Goal: Information Seeking & Learning: Check status

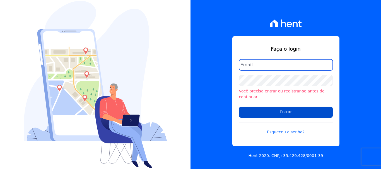
type input "renato.rodrigues@viasul.com"
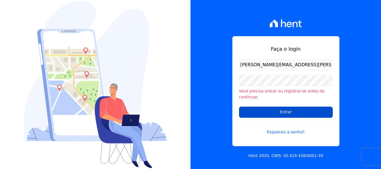
click at [314, 112] on input "Entrar" at bounding box center [286, 112] width 94 height 11
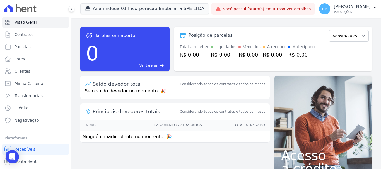
scroll to position [10, 0]
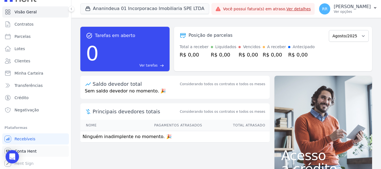
click at [31, 151] on span "Conta Hent" at bounding box center [25, 152] width 22 height 6
click at [20, 150] on span "Conta Hent" at bounding box center [25, 152] width 22 height 6
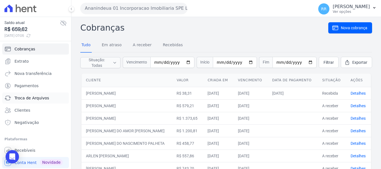
click at [36, 98] on span "Troca de Arquivos" at bounding box center [31, 98] width 35 height 6
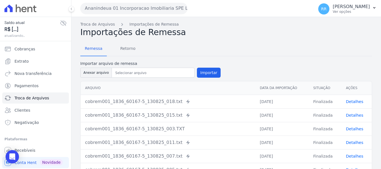
click at [137, 4] on button "Ananindeua 01 Incorporacao Imobiliaria SPE LTDA" at bounding box center [133, 8] width 107 height 11
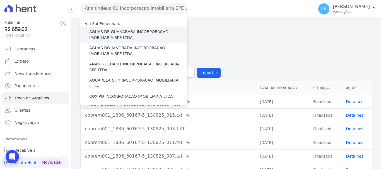
click at [113, 33] on label "AGUAS DE GUANABARA INCORPORACAO IMOBILIARIA SPE LTDA" at bounding box center [138, 35] width 98 height 12
click at [0, 0] on input "AGUAS DE GUANABARA INCORPORACAO IMOBILIARIA SPE LTDA" at bounding box center [0, 0] width 0 height 0
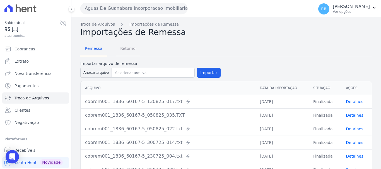
click at [121, 46] on span "Retorno" at bounding box center [128, 48] width 22 height 11
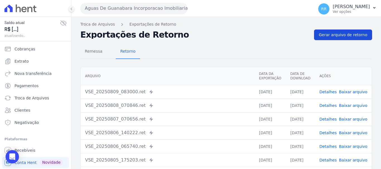
click at [347, 32] on span "Gerar arquivo de retorno" at bounding box center [343, 35] width 48 height 6
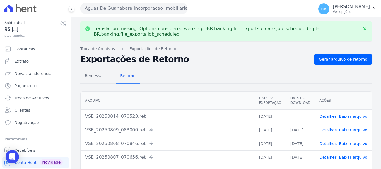
click at [356, 118] on link "Baixar arquivo" at bounding box center [353, 116] width 28 height 4
click at [125, 8] on button "Aguas De Guanabara Incorporacao Imobiliaria SPE LTDA" at bounding box center [133, 8] width 107 height 11
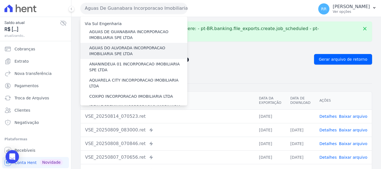
click at [124, 45] on label "AGUAS DO ALVORADA INCORPORACAO IMOBILIARIA SPE LTDA" at bounding box center [138, 51] width 98 height 12
click at [0, 0] on input "AGUAS DO ALVORADA INCORPORACAO IMOBILIARIA SPE LTDA" at bounding box center [0, 0] width 0 height 0
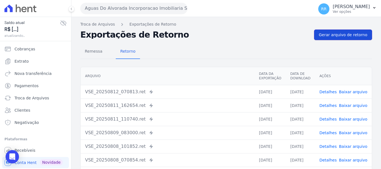
click at [343, 34] on span "Gerar arquivo de retorno" at bounding box center [343, 35] width 48 height 6
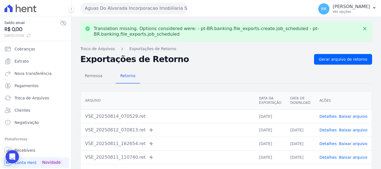
click at [351, 116] on link "Baixar arquivo" at bounding box center [353, 116] width 28 height 4
click at [124, 9] on button "Aguas Do Alvorada Incorporacao Imobiliaria SPE LTDA" at bounding box center [133, 8] width 107 height 11
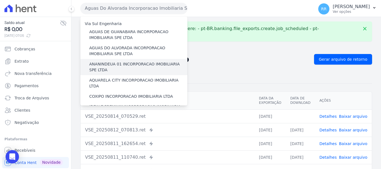
click at [118, 66] on label "ANANINDEUA 01 INCORPORACAO IMOBILIARIA SPE LTDA" at bounding box center [138, 67] width 98 height 12
click at [0, 0] on input "ANANINDEUA 01 INCORPORACAO IMOBILIARIA SPE LTDA" at bounding box center [0, 0] width 0 height 0
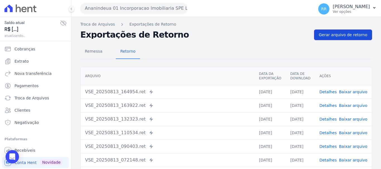
click at [351, 36] on span "Gerar arquivo de retorno" at bounding box center [343, 35] width 48 height 6
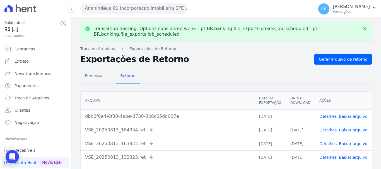
click at [350, 115] on link "Baixar arquivo" at bounding box center [353, 116] width 28 height 4
click at [119, 6] on button "Ananindeua 01 Incorporacao Imobiliaria SPE LTDA" at bounding box center [133, 8] width 107 height 11
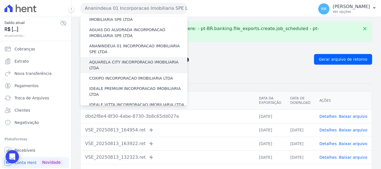
scroll to position [28, 0]
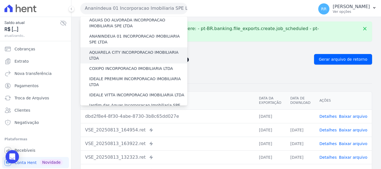
click at [110, 52] on label "AQUARELA CITY INCORPORACAO IMOBILIARIA LTDA" at bounding box center [138, 56] width 98 height 12
click at [0, 0] on input "AQUARELA CITY INCORPORACAO IMOBILIARIA LTDA" at bounding box center [0, 0] width 0 height 0
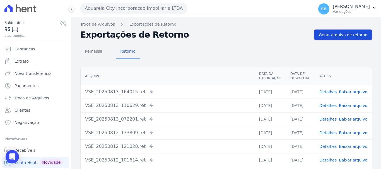
click at [332, 31] on link "Gerar arquivo de retorno" at bounding box center [343, 35] width 58 height 11
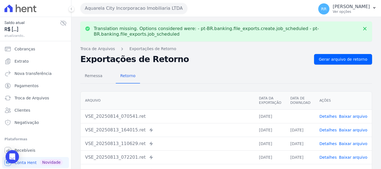
click at [343, 116] on link "Baixar arquivo" at bounding box center [353, 116] width 28 height 4
drag, startPoint x: 130, startPoint y: 9, endPoint x: 129, endPoint y: 26, distance: 17.1
click at [130, 9] on button "Aquarela City Incorporacao Imobiliaria LTDA" at bounding box center [133, 8] width 107 height 11
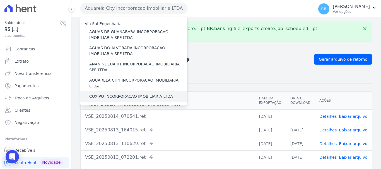
click at [120, 94] on label "COXIPO INCORPORACAO IMOBILIARIA LTDA" at bounding box center [131, 97] width 84 height 6
click at [0, 0] on input "COXIPO INCORPORACAO IMOBILIARIA LTDA" at bounding box center [0, 0] width 0 height 0
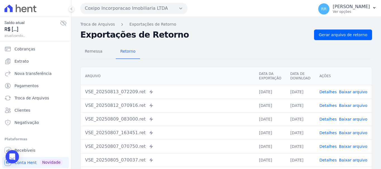
click at [342, 28] on div "Troca de Arquivos Exportações de Retorno Exportações de Retorno Gerar arquivo d…" at bounding box center [225, 131] width 309 height 229
click at [342, 32] on span "Gerar arquivo de retorno" at bounding box center [343, 35] width 48 height 6
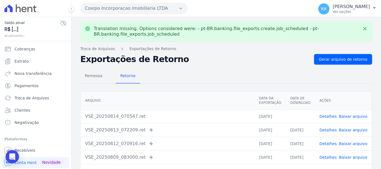
click at [155, 9] on button "Coxipo Incorporacao Imobiliaria LTDA" at bounding box center [133, 8] width 107 height 11
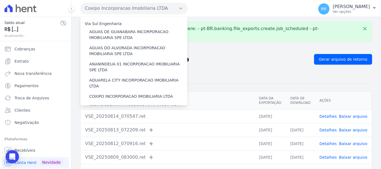
click at [352, 118] on link "Baixar arquivo" at bounding box center [353, 116] width 28 height 4
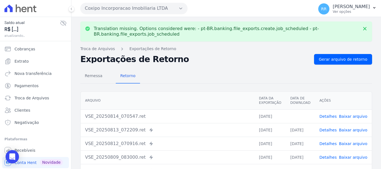
click at [149, 8] on button "Coxipo Incorporacao Imobiliaria LTDA" at bounding box center [133, 8] width 107 height 11
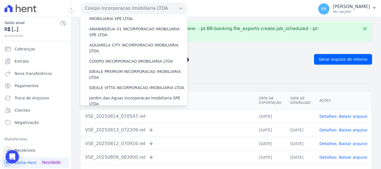
scroll to position [56, 0]
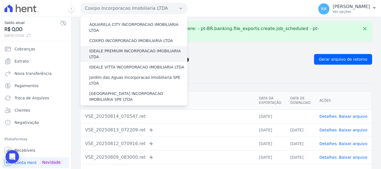
click at [115, 48] on label "IDEALE PREMIUM INCORPORACAO IMOBILIARIA LTDA" at bounding box center [138, 54] width 98 height 12
click at [0, 0] on input "IDEALE PREMIUM INCORPORACAO IMOBILIARIA LTDA" at bounding box center [0, 0] width 0 height 0
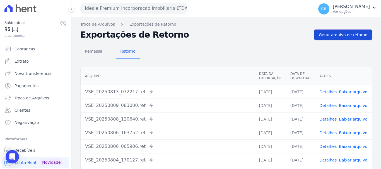
click at [345, 38] on link "Gerar arquivo de retorno" at bounding box center [343, 35] width 58 height 11
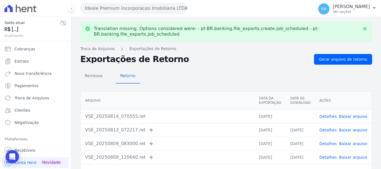
click at [352, 116] on link "Baixar arquivo" at bounding box center [353, 116] width 28 height 4
click at [112, 4] on button "Ideale Premium Incorporacao Imobiliaria LTDA" at bounding box center [133, 8] width 107 height 11
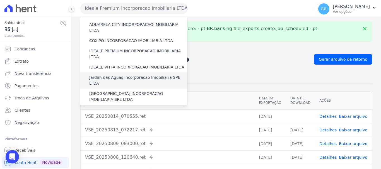
click at [114, 72] on div "Jardim das Aguas Incorporacao Imobiliaria SPE LTDA" at bounding box center [133, 80] width 107 height 16
click at [115, 75] on label "Jardim das Aguas Incorporacao Imobiliaria SPE LTDA" at bounding box center [138, 81] width 98 height 12
click at [0, 0] on input "Jardim das Aguas Incorporacao Imobiliaria SPE LTDA" at bounding box center [0, 0] width 0 height 0
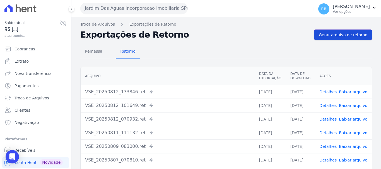
click at [344, 35] on span "Gerar arquivo de retorno" at bounding box center [343, 35] width 48 height 6
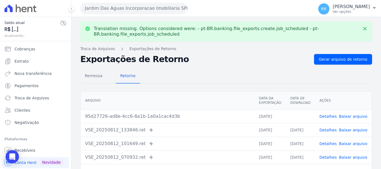
click at [350, 116] on link "Baixar arquivo" at bounding box center [353, 116] width 28 height 4
click at [118, 11] on button "Jardim Das Aguas Incorporacao Imobiliaria SPE LTDA" at bounding box center [133, 8] width 107 height 11
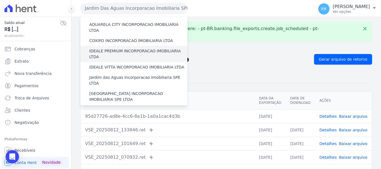
scroll to position [84, 0]
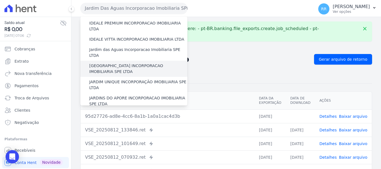
click at [107, 63] on label "[GEOGRAPHIC_DATA] INCORPORACAO IMOBILIARIA SPE LTDA" at bounding box center [138, 69] width 98 height 12
click at [0, 0] on input "[GEOGRAPHIC_DATA] INCORPORACAO IMOBILIARIA SPE LTDA" at bounding box center [0, 0] width 0 height 0
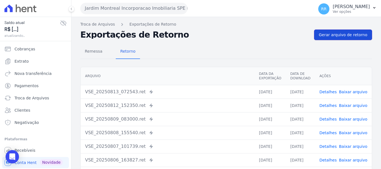
click at [347, 31] on link "Gerar arquivo de retorno" at bounding box center [343, 35] width 58 height 11
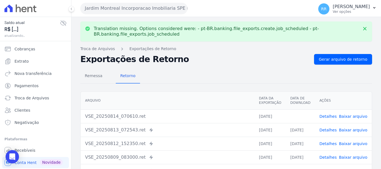
click at [353, 117] on link "Baixar arquivo" at bounding box center [353, 116] width 28 height 4
click at [148, 5] on button "Jardim Montreal Incorporacao Imobiliaria SPE LTDA" at bounding box center [133, 8] width 107 height 11
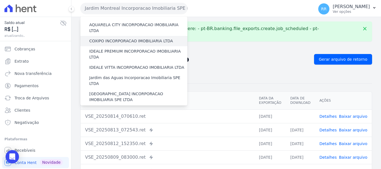
scroll to position [56, 0]
click at [107, 107] on label "JARDIM UNIQUE INCORPORAÇÃO IMOBILIARIA SPE LTDA" at bounding box center [138, 113] width 98 height 12
click at [0, 0] on input "JARDIM UNIQUE INCORPORAÇÃO IMOBILIARIA SPE LTDA" at bounding box center [0, 0] width 0 height 0
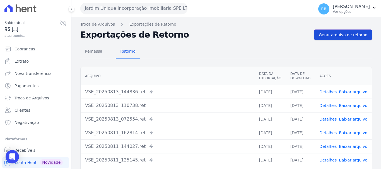
click at [338, 32] on span "Gerar arquivo de retorno" at bounding box center [343, 35] width 48 height 6
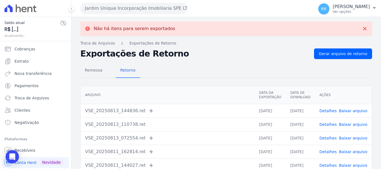
click at [160, 11] on button "Jardim Unique Incorporação Imobiliaria SPE LTDA" at bounding box center [133, 8] width 107 height 11
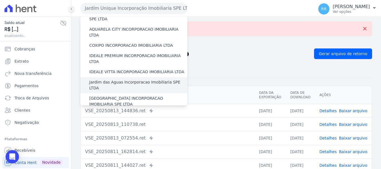
scroll to position [84, 0]
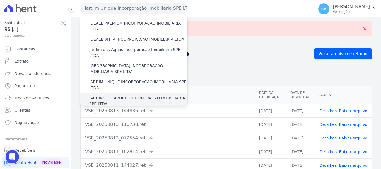
click at [123, 95] on label "JARDINS DO APORE INCORPORACAO IMOBILIARIA SPE LTDA" at bounding box center [138, 101] width 98 height 12
click at [0, 0] on input "JARDINS DO APORE INCORPORACAO IMOBILIARIA SPE LTDA" at bounding box center [0, 0] width 0 height 0
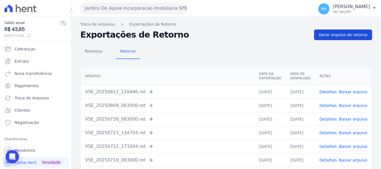
click at [337, 36] on span "Gerar arquivo de retorno" at bounding box center [343, 35] width 48 height 6
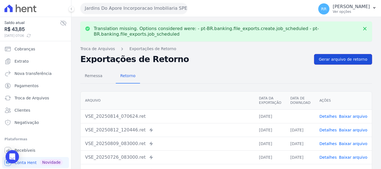
click at [344, 60] on span "Gerar arquivo de retorno" at bounding box center [343, 60] width 48 height 6
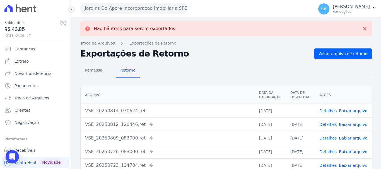
click at [156, 8] on button "Jardins Do Apore Incorporacao Imobiliaria SPE LTDA" at bounding box center [133, 8] width 107 height 11
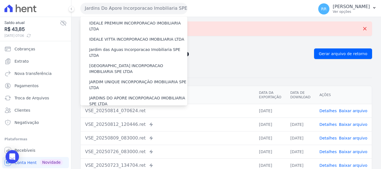
click at [128, 111] on label "LRV 01 INCORPORACAO IMOBILIARIA SPE LTDA" at bounding box center [134, 114] width 91 height 6
click at [0, 0] on input "LRV 01 INCORPORACAO IMOBILIARIA SPE LTDA" at bounding box center [0, 0] width 0 height 0
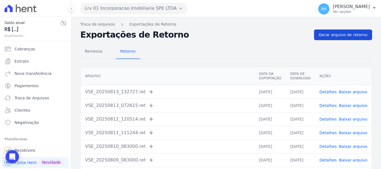
click at [349, 35] on span "Gerar arquivo de retorno" at bounding box center [343, 35] width 48 height 6
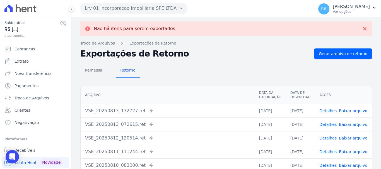
click at [152, 10] on button "Lrv 01 Incorporacao Imobiliaria SPE LTDA" at bounding box center [133, 8] width 107 height 11
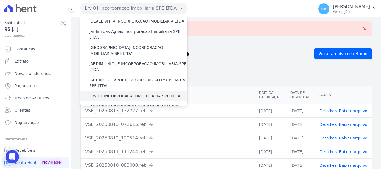
scroll to position [111, 0]
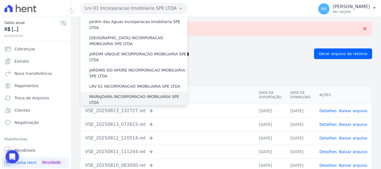
click at [122, 94] on label "MARAJOARA INCORPORACAO IMOBILIARIA SPE LTDA" at bounding box center [138, 100] width 98 height 12
click at [0, 0] on input "MARAJOARA INCORPORACAO IMOBILIARIA SPE LTDA" at bounding box center [0, 0] width 0 height 0
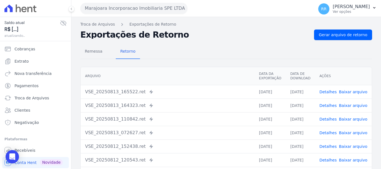
click at [352, 43] on div "Remessa Retorno Arquivo Data da Exportação Data de Download Ações VSE_20250813_…" at bounding box center [225, 140] width 291 height 201
click at [354, 36] on span "Gerar arquivo de retorno" at bounding box center [343, 35] width 48 height 6
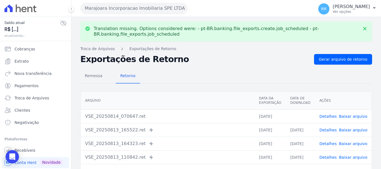
click at [359, 115] on link "Baixar arquivo" at bounding box center [353, 116] width 28 height 4
click at [137, 6] on button "Marajoara Incorporacao Imobiliaria SPE LTDA" at bounding box center [133, 8] width 107 height 11
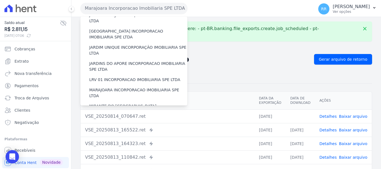
scroll to position [167, 0]
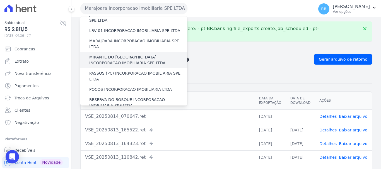
click at [119, 54] on label "MIRANTE DO [GEOGRAPHIC_DATA] INCORPORACAO IMOBILIARIA SPE LTDA" at bounding box center [138, 60] width 98 height 12
click at [0, 0] on input "MIRANTE DO [GEOGRAPHIC_DATA] INCORPORACAO IMOBILIARIA SPE LTDA" at bounding box center [0, 0] width 0 height 0
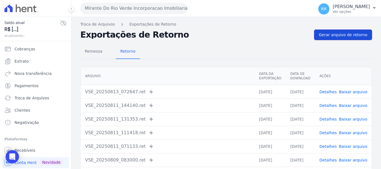
click at [353, 38] on link "Gerar arquivo de retorno" at bounding box center [343, 35] width 58 height 11
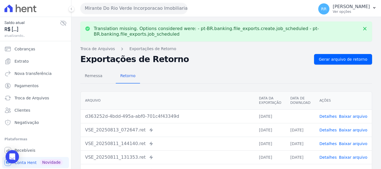
click at [347, 115] on link "Baixar arquivo" at bounding box center [353, 116] width 28 height 4
click at [133, 14] on button "Mirante Do Rio Verde Incorporacao Imobiliaria SPE LTDA" at bounding box center [133, 8] width 107 height 11
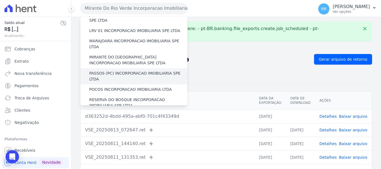
click at [114, 71] on label "PASSOS (PC) INCORPORACAO IMOBILIARIA SPE LTDA" at bounding box center [138, 77] width 98 height 12
click at [0, 0] on input "PASSOS (PC) INCORPORACAO IMOBILIARIA SPE LTDA" at bounding box center [0, 0] width 0 height 0
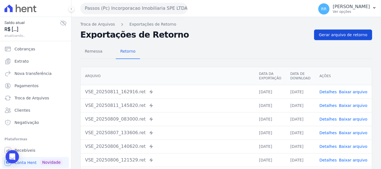
drag, startPoint x: 312, startPoint y: 30, endPoint x: 337, endPoint y: 37, distance: 25.8
click at [314, 30] on div "Exportações de Retorno Gerar arquivo de retorno" at bounding box center [225, 35] width 291 height 11
click at [337, 37] on span "Gerar arquivo de retorno" at bounding box center [343, 35] width 48 height 6
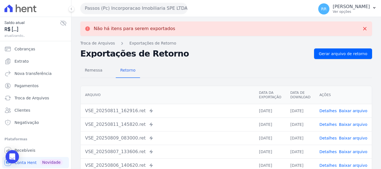
click at [123, 6] on button "Passos (Pc) Incorporacao Imobiliaria SPE LTDA" at bounding box center [133, 8] width 107 height 11
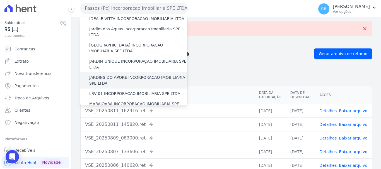
scroll to position [139, 0]
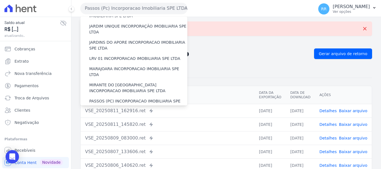
click at [108, 115] on label "POCOS INCORPORACAO IMOBILIARIA LTDA" at bounding box center [130, 118] width 82 height 6
click at [0, 0] on input "POCOS INCORPORACAO IMOBILIARIA LTDA" at bounding box center [0, 0] width 0 height 0
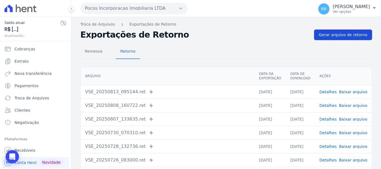
click at [338, 36] on span "Gerar arquivo de retorno" at bounding box center [343, 35] width 48 height 6
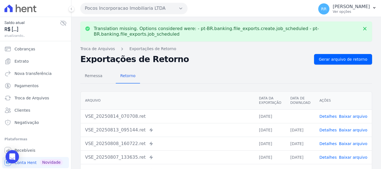
click at [351, 115] on link "Baixar arquivo" at bounding box center [353, 116] width 28 height 4
click at [106, 9] on button "Pocos Incorporacao Imobiliaria LTDA" at bounding box center [133, 8] width 107 height 11
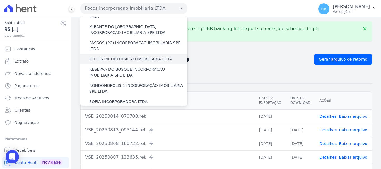
scroll to position [188, 0]
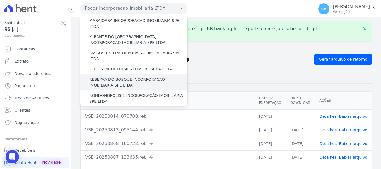
click at [115, 77] on label "RESERVA DO BOSQUE INCORPORACAO IMOBILIARIA SPE LTDA" at bounding box center [138, 83] width 98 height 12
click at [0, 0] on input "RESERVA DO BOSQUE INCORPORACAO IMOBILIARIA SPE LTDA" at bounding box center [0, 0] width 0 height 0
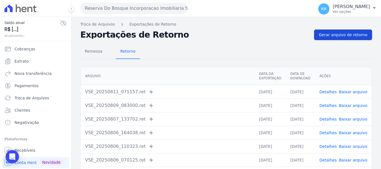
click at [349, 38] on link "Gerar arquivo de retorno" at bounding box center [343, 35] width 58 height 11
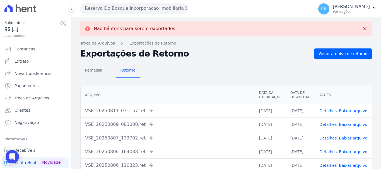
click at [102, 13] on button "Reserva Do Bosque Incorporacao Imobiliaria SPE LTDA" at bounding box center [133, 8] width 107 height 11
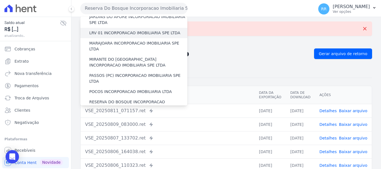
scroll to position [167, 0]
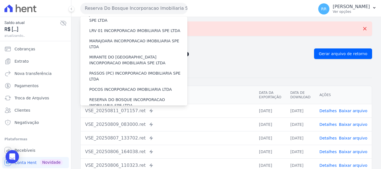
click at [107, 113] on label "RONDONOPOLIS 1 INCORPORAÇÃO IMOBILIÁRIA SPE LTDA" at bounding box center [138, 119] width 98 height 12
click at [0, 0] on input "RONDONOPOLIS 1 INCORPORAÇÃO IMOBILIÁRIA SPE LTDA" at bounding box center [0, 0] width 0 height 0
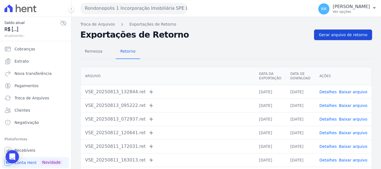
click at [342, 37] on span "Gerar arquivo de retorno" at bounding box center [343, 35] width 48 height 6
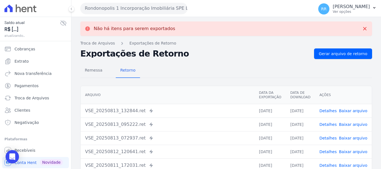
click at [145, 7] on button "Rondonopolis 1 Incorporação Imobiliária SPE LTDA" at bounding box center [133, 8] width 107 height 11
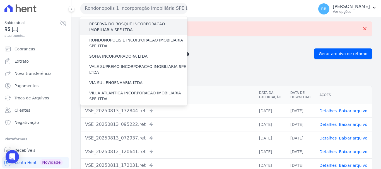
scroll to position [243, 0]
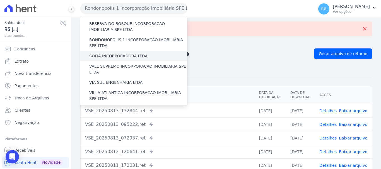
click at [110, 53] on label "SOFIA INCORPORADORA LTDA" at bounding box center [118, 56] width 58 height 6
click at [0, 0] on input "SOFIA INCORPORADORA LTDA" at bounding box center [0, 0] width 0 height 0
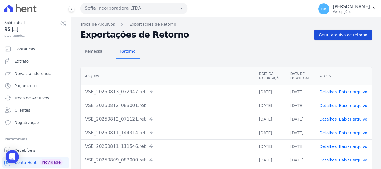
click at [353, 39] on link "Gerar arquivo de retorno" at bounding box center [343, 35] width 58 height 11
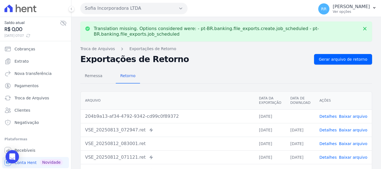
click at [351, 118] on link "Baixar arquivo" at bounding box center [353, 116] width 28 height 4
click at [131, 10] on button "Sofia Incorporadora LTDA" at bounding box center [133, 8] width 107 height 11
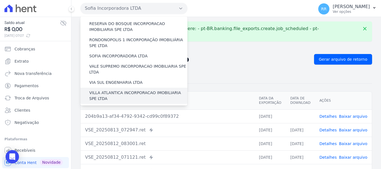
click at [122, 88] on div "VILLA ATLANTICA INCORPORACAO IMOBILIARIA SPE LTDA" at bounding box center [133, 96] width 107 height 16
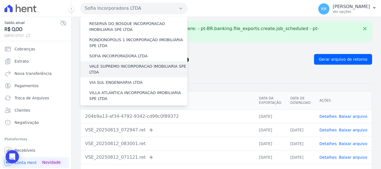
click at [118, 64] on label "VALE SUPREMO INCORPORACAO IMOBILIARIA SPE LTDA" at bounding box center [138, 70] width 98 height 12
click at [0, 0] on input "VALE SUPREMO INCORPORACAO IMOBILIARIA SPE LTDA" at bounding box center [0, 0] width 0 height 0
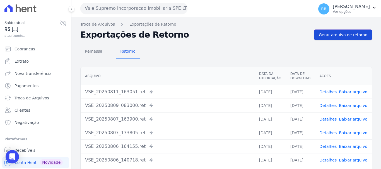
click at [353, 30] on link "Gerar arquivo de retorno" at bounding box center [343, 35] width 58 height 11
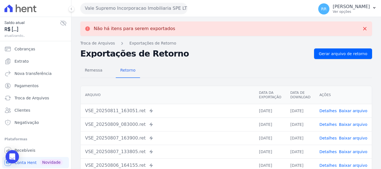
click at [148, 8] on button "Vale Supremo Incorporacao Imobiliaria SPE LTDA" at bounding box center [133, 8] width 107 height 11
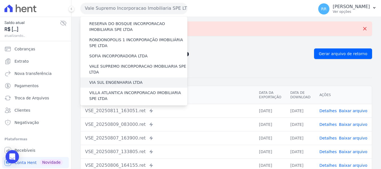
click at [108, 80] on label "VIA SUL ENGENHARIA LTDA" at bounding box center [115, 83] width 53 height 6
click at [0, 0] on input "VIA SUL ENGENHARIA LTDA" at bounding box center [0, 0] width 0 height 0
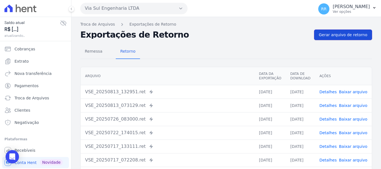
click at [340, 35] on span "Gerar arquivo de retorno" at bounding box center [343, 35] width 48 height 6
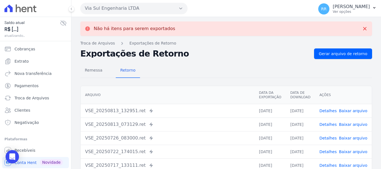
drag, startPoint x: 105, startPoint y: 3, endPoint x: 115, endPoint y: 51, distance: 48.7
click at [105, 4] on button "Via Sul Engenharia LTDA" at bounding box center [133, 8] width 107 height 11
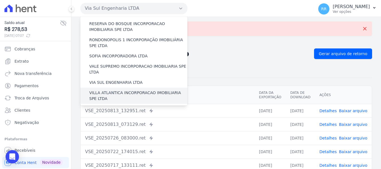
click at [108, 90] on label "VILLA ATLANTICA INCORPORACAO IMOBILIARIA SPE LTDA" at bounding box center [138, 96] width 98 height 12
click at [0, 0] on input "VILLA ATLANTICA INCORPORACAO IMOBILIARIA SPE LTDA" at bounding box center [0, 0] width 0 height 0
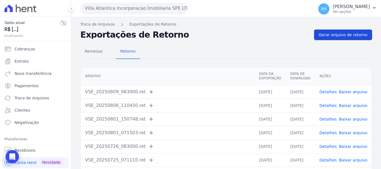
drag, startPoint x: 335, startPoint y: 33, endPoint x: 277, endPoint y: 29, distance: 57.9
click at [335, 33] on span "Gerar arquivo de retorno" at bounding box center [343, 35] width 48 height 6
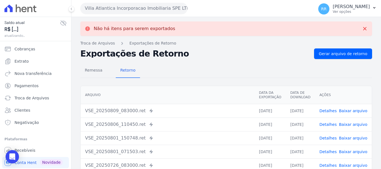
drag, startPoint x: 101, startPoint y: 9, endPoint x: 102, endPoint y: 33, distance: 24.8
click at [101, 9] on button "Villa Atlantica Incorporacao Imobiliaria SPE LTDA" at bounding box center [133, 8] width 107 height 11
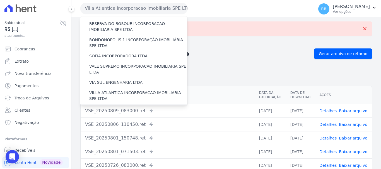
click at [116, 106] on label "[GEOGRAPHIC_DATA] INCORPORACAO IMOBILIARIA SPE LTDA" at bounding box center [138, 112] width 98 height 12
click at [0, 0] on input "[GEOGRAPHIC_DATA] INCORPORACAO IMOBILIARIA SPE LTDA" at bounding box center [0, 0] width 0 height 0
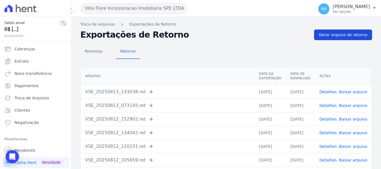
click at [344, 33] on span "Gerar arquivo de retorno" at bounding box center [343, 35] width 48 height 6
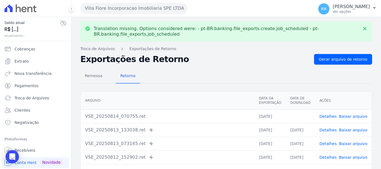
click at [350, 114] on link "Baixar arquivo" at bounding box center [353, 116] width 28 height 4
click at [144, 9] on button "Villa Fiore Incorporacao Imobiliaria SPE LTDA" at bounding box center [133, 8] width 107 height 11
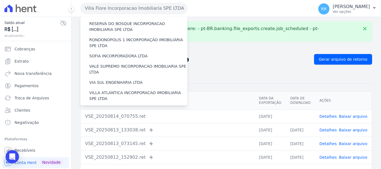
click at [111, 122] on label "VILLA TROPICAL INCORPORAÇÃO IMOBILIÁRIA SPE LTDA" at bounding box center [138, 128] width 98 height 12
click at [0, 0] on input "VILLA TROPICAL INCORPORAÇÃO IMOBILIÁRIA SPE LTDA" at bounding box center [0, 0] width 0 height 0
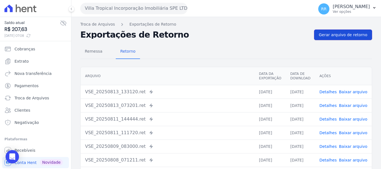
click at [333, 33] on span "Gerar arquivo de retorno" at bounding box center [343, 35] width 48 height 6
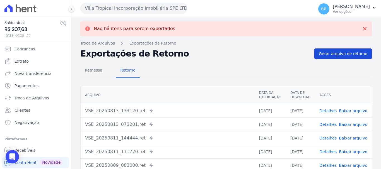
click at [326, 54] on span "Gerar arquivo de retorno" at bounding box center [343, 54] width 48 height 6
click at [137, 6] on button "Villa Tropical Incorporação Imobiliária SPE LTDA" at bounding box center [133, 8] width 107 height 11
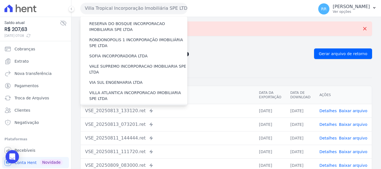
click at [116, 106] on label "[GEOGRAPHIC_DATA] INCORPORACAO IMOBILIARIA SPE LTDA" at bounding box center [138, 112] width 98 height 12
click at [0, 0] on input "[GEOGRAPHIC_DATA] INCORPORACAO IMOBILIARIA SPE LTDA" at bounding box center [0, 0] width 0 height 0
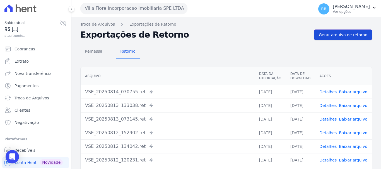
click at [329, 36] on span "Gerar arquivo de retorno" at bounding box center [343, 35] width 48 height 6
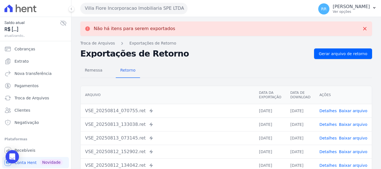
drag, startPoint x: 223, startPoint y: 54, endPoint x: 42, endPoint y: 25, distance: 183.9
click at [223, 55] on h2 "Exportações de Retorno" at bounding box center [194, 54] width 229 height 8
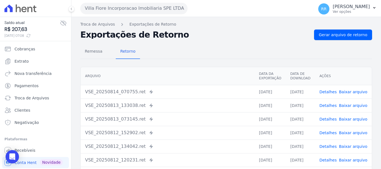
drag, startPoint x: 106, startPoint y: 8, endPoint x: 106, endPoint y: 12, distance: 4.5
click at [106, 8] on button "Villa Fiore Incorporacao Imobiliaria SPE LTDA" at bounding box center [133, 8] width 107 height 11
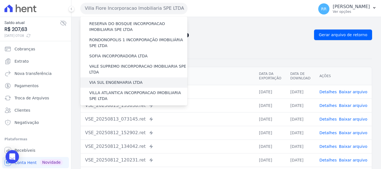
click at [115, 80] on label "VIA SUL ENGENHARIA LTDA" at bounding box center [115, 83] width 53 height 6
click at [0, 0] on input "VIA SUL ENGENHARIA LTDA" at bounding box center [0, 0] width 0 height 0
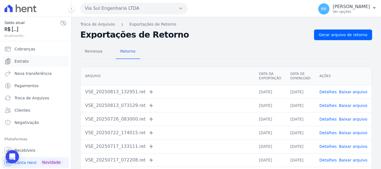
click at [18, 63] on span "Extrato" at bounding box center [21, 62] width 14 height 6
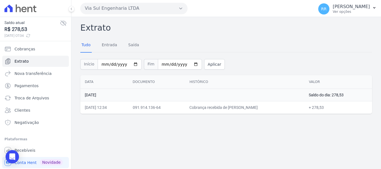
click at [132, 10] on button "Via Sul Engenharia LTDA" at bounding box center [133, 8] width 107 height 11
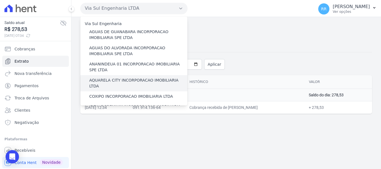
click at [112, 81] on label "AQUARELA CITY INCORPORACAO IMOBILIARIA LTDA" at bounding box center [138, 83] width 98 height 12
click at [0, 0] on input "AQUARELA CITY INCORPORACAO IMOBILIARIA LTDA" at bounding box center [0, 0] width 0 height 0
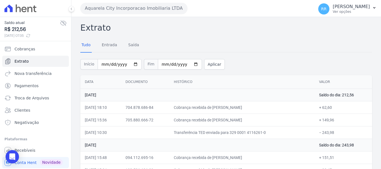
click at [162, 7] on button "Aquarela City Incorporacao Imobiliaria LTDA" at bounding box center [133, 8] width 107 height 11
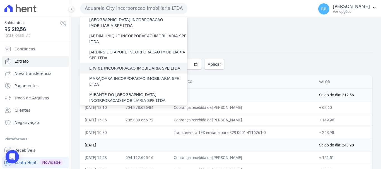
scroll to position [139, 0]
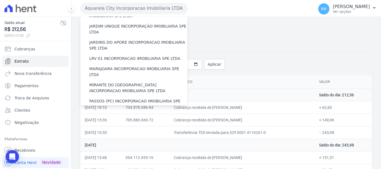
click at [127, 112] on div "POCOS INCORPORACAO IMOBILIARIA LTDA" at bounding box center [133, 117] width 107 height 10
click at [127, 115] on label "POCOS INCORPORACAO IMOBILIARIA LTDA" at bounding box center [130, 118] width 82 height 6
click at [0, 0] on input "POCOS INCORPORACAO IMOBILIARIA LTDA" at bounding box center [0, 0] width 0 height 0
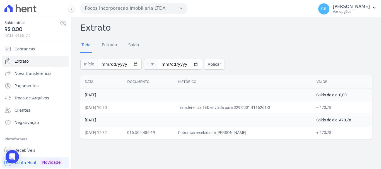
click at [146, 11] on button "Pocos Incorporacao Imobiliaria LTDA" at bounding box center [133, 8] width 107 height 11
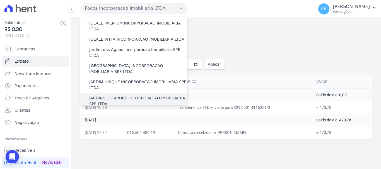
scroll to position [28, 0]
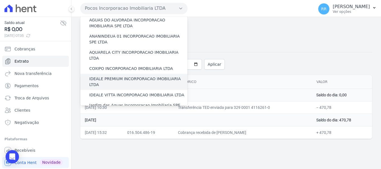
click at [125, 76] on label "IDEALE PREMIUM INCORPORACAO IMOBILIARIA LTDA" at bounding box center [138, 82] width 98 height 12
click at [0, 0] on input "IDEALE PREMIUM INCORPORACAO IMOBILIARIA LTDA" at bounding box center [0, 0] width 0 height 0
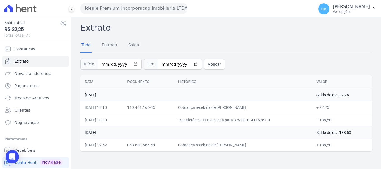
click at [157, 9] on button "Ideale Premium Incorporacao Imobiliaria LTDA" at bounding box center [133, 8] width 107 height 11
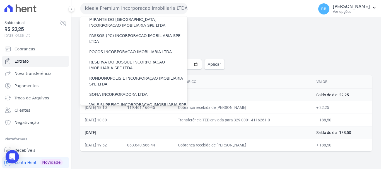
scroll to position [195, 0]
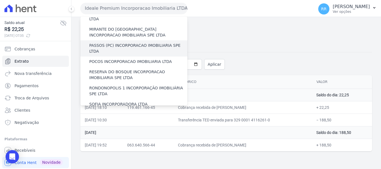
click at [115, 43] on label "PASSOS (PC) INCORPORACAO IMOBILIARIA SPE LTDA" at bounding box center [138, 49] width 98 height 12
click at [0, 0] on input "PASSOS (PC) INCORPORACAO IMOBILIARIA SPE LTDA" at bounding box center [0, 0] width 0 height 0
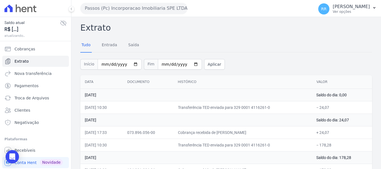
click at [98, 10] on button "Passos (Pc) Incorporacao Imobiliaria SPE LTDA" at bounding box center [133, 8] width 107 height 11
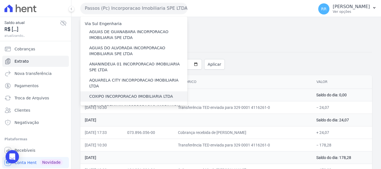
click at [108, 94] on label "COXIPO INCORPORACAO IMOBILIARIA LTDA" at bounding box center [131, 97] width 84 height 6
click at [0, 0] on input "COXIPO INCORPORACAO IMOBILIARIA LTDA" at bounding box center [0, 0] width 0 height 0
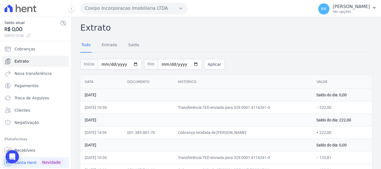
click at [145, 8] on button "Coxipo Incorporacao Imobiliaria LTDA" at bounding box center [133, 8] width 107 height 11
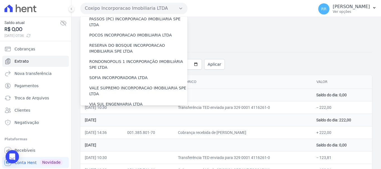
scroll to position [223, 0]
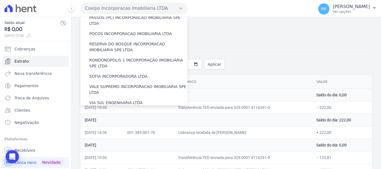
drag, startPoint x: 106, startPoint y: 85, endPoint x: 106, endPoint y: 89, distance: 3.9
click at [106, 110] on label "VILLA ATLANTICA INCORPORACAO IMOBILIARIA SPE LTDA" at bounding box center [138, 116] width 98 height 12
click at [105, 110] on label "VILLA ATLANTICA INCORPORACAO IMOBILIARIA SPE LTDA" at bounding box center [138, 116] width 98 height 12
click at [0, 0] on input "VILLA ATLANTICA INCORPORACAO IMOBILIARIA SPE LTDA" at bounding box center [0, 0] width 0 height 0
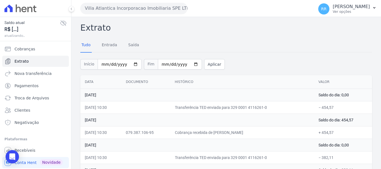
click at [139, 13] on button "Villa Atlantica Incorporacao Imobiliaria SPE LTDA" at bounding box center [133, 8] width 107 height 11
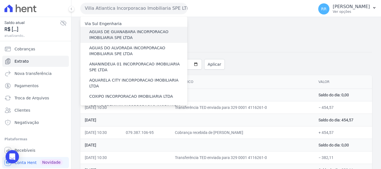
click at [127, 30] on label "AGUAS DE GUANABARA INCORPORACAO IMOBILIARIA SPE LTDA" at bounding box center [138, 35] width 98 height 12
click at [0, 0] on input "AGUAS DE GUANABARA INCORPORACAO IMOBILIARIA SPE LTDA" at bounding box center [0, 0] width 0 height 0
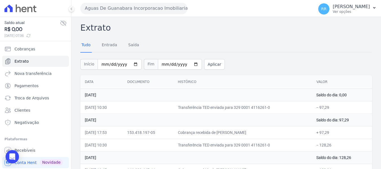
click at [171, 4] on button "Aguas De Guanabara Incorporacao Imobiliaria SPE LTDA" at bounding box center [133, 8] width 107 height 11
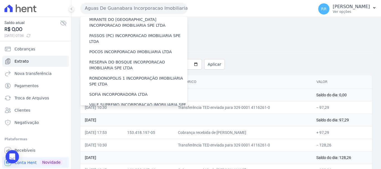
scroll to position [243, 0]
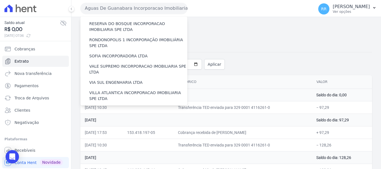
click at [117, 122] on label "VILLA TROPICAL INCORPORAÇÃO IMOBILIÁRIA SPE LTDA" at bounding box center [138, 128] width 98 height 12
click at [0, 0] on input "VILLA TROPICAL INCORPORAÇÃO IMOBILIÁRIA SPE LTDA" at bounding box center [0, 0] width 0 height 0
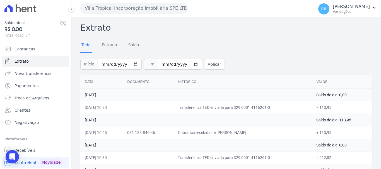
click at [149, 6] on button "Villa Tropical Incorporação Imobiliária SPE LTDA" at bounding box center [133, 8] width 107 height 11
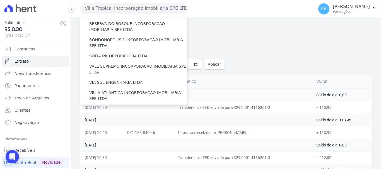
click at [115, 104] on div "[GEOGRAPHIC_DATA] INCORPORACAO IMOBILIARIA SPE LTDA" at bounding box center [133, 112] width 107 height 16
click at [122, 106] on label "[GEOGRAPHIC_DATA] INCORPORACAO IMOBILIARIA SPE LTDA" at bounding box center [138, 112] width 98 height 12
click at [0, 0] on input "[GEOGRAPHIC_DATA] INCORPORACAO IMOBILIARIA SPE LTDA" at bounding box center [0, 0] width 0 height 0
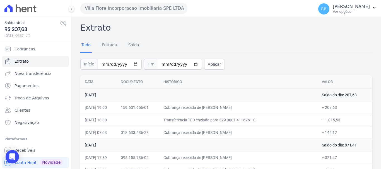
click at [225, 99] on td "[DATE]" at bounding box center [198, 95] width 237 height 13
click at [144, 7] on button "Villa Fiore Incorporacao Imobiliaria SPE LTDA" at bounding box center [133, 8] width 107 height 11
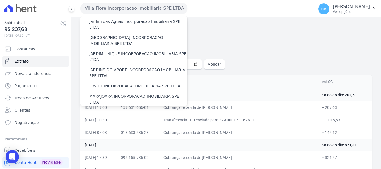
scroll to position [111, 0]
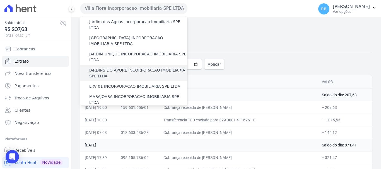
click at [115, 67] on label "JARDINS DO APORE INCORPORACAO IMOBILIARIA SPE LTDA" at bounding box center [138, 73] width 98 height 12
click at [0, 0] on input "JARDINS DO APORE INCORPORACAO IMOBILIARIA SPE LTDA" at bounding box center [0, 0] width 0 height 0
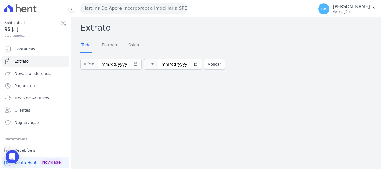
click at [124, 7] on button "Jardins Do Apore Incorporacao Imobiliaria SPE LTDA" at bounding box center [133, 8] width 107 height 11
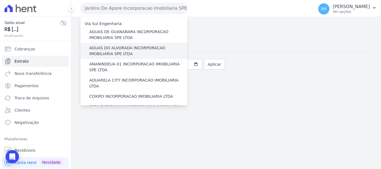
click at [123, 48] on label "AGUAS DO ALVORADA INCORPORACAO IMOBILIARIA SPE LTDA" at bounding box center [138, 51] width 98 height 12
click at [0, 0] on input "AGUAS DO ALVORADA INCORPORACAO IMOBILIARIA SPE LTDA" at bounding box center [0, 0] width 0 height 0
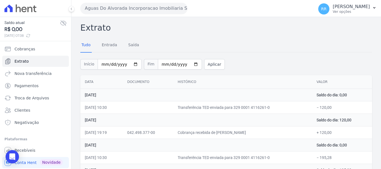
click at [156, 7] on button "Aguas Do Alvorada Incorporacao Imobiliaria SPE LTDA" at bounding box center [133, 8] width 107 height 11
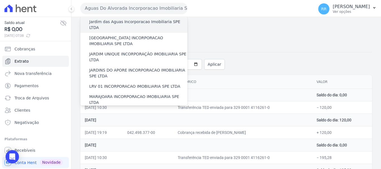
scroll to position [84, 0]
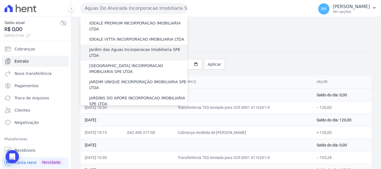
click at [126, 47] on label "Jardim das Aguas Incorporacao Imobiliaria SPE LTDA" at bounding box center [138, 53] width 98 height 12
click at [0, 0] on input "Jardim das Aguas Incorporacao Imobiliaria SPE LTDA" at bounding box center [0, 0] width 0 height 0
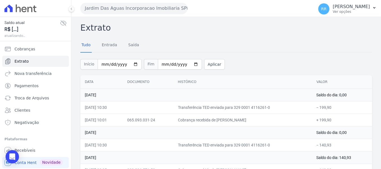
click at [150, 9] on button "Jardim Das Aguas Incorporacao Imobiliaria SPE LTDA" at bounding box center [133, 8] width 107 height 11
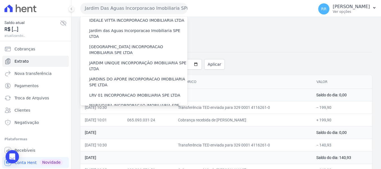
scroll to position [195, 0]
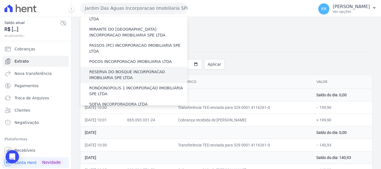
click at [127, 112] on label "VALE SUPREMO INCORPORACAO IMOBILIARIA SPE LTDA" at bounding box center [138, 118] width 98 height 12
click at [0, 0] on input "VALE SUPREMO INCORPORACAO IMOBILIARIA SPE LTDA" at bounding box center [0, 0] width 0 height 0
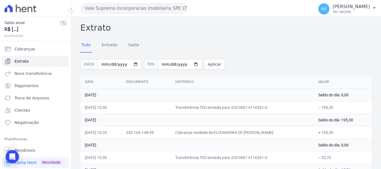
click at [170, 9] on button "Vale Supremo Incorporacao Imobiliaria SPE LTDA" at bounding box center [133, 8] width 107 height 11
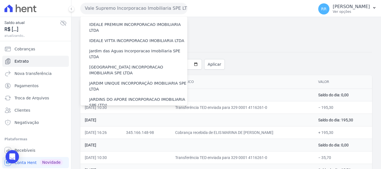
scroll to position [139, 0]
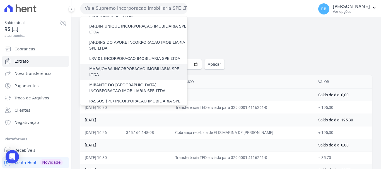
click at [113, 66] on label "MARAJOARA INCORPORACAO IMOBILIARIA SPE LTDA" at bounding box center [138, 72] width 98 height 12
click at [0, 0] on input "MARAJOARA INCORPORACAO IMOBILIARIA SPE LTDA" at bounding box center [0, 0] width 0 height 0
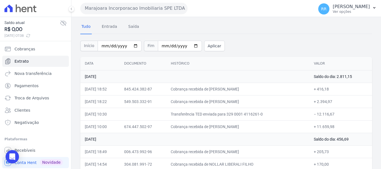
scroll to position [28, 0]
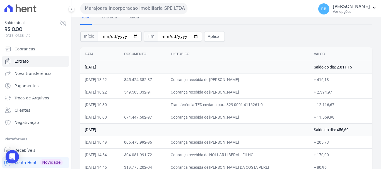
click at [223, 70] on td "[DATE]" at bounding box center [194, 67] width 229 height 13
drag, startPoint x: 268, startPoint y: 97, endPoint x: 281, endPoint y: 103, distance: 14.8
click at [285, 99] on td "Transferência TED enviada para 329 0001 4116261-0" at bounding box center [237, 104] width 143 height 13
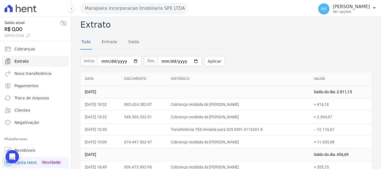
scroll to position [0, 0]
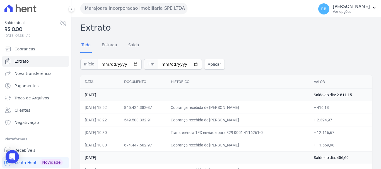
click at [166, 122] on td "549.503.332-91" at bounding box center [143, 120] width 47 height 13
click at [128, 14] on div "Marajoara Incorporacao Imobiliaria SPE LTDA Via Sul Engenharia AGUAS DE GUANABA…" at bounding box center [195, 8] width 231 height 17
drag, startPoint x: 132, startPoint y: 8, endPoint x: 132, endPoint y: 21, distance: 12.5
click at [132, 8] on button "Marajoara Incorporacao Imobiliaria SPE LTDA" at bounding box center [133, 8] width 107 height 11
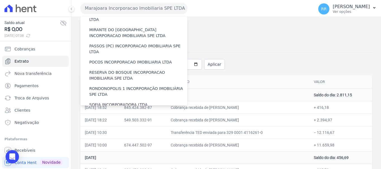
scroll to position [195, 0]
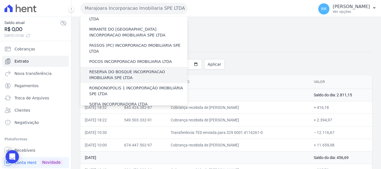
click at [111, 69] on label "RESERVA DO BOSQUE INCORPORACAO IMOBILIARIA SPE LTDA" at bounding box center [138, 75] width 98 height 12
click at [0, 0] on input "RESERVA DO BOSQUE INCORPORACAO IMOBILIARIA SPE LTDA" at bounding box center [0, 0] width 0 height 0
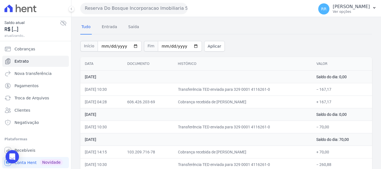
scroll to position [28, 0]
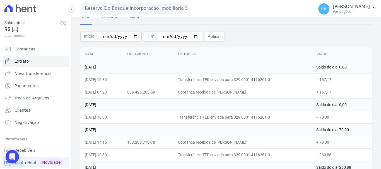
click at [60, 23] on icon at bounding box center [63, 23] width 7 height 7
drag, startPoint x: 60, startPoint y: 23, endPoint x: 48, endPoint y: 41, distance: 22.0
click at [60, 23] on div "Saldo atual ****** atualizando..." at bounding box center [35, 29] width 62 height 18
click at [148, 9] on button "Reserva Do Bosque Incorporacao Imobiliaria SPE LTDA" at bounding box center [133, 8] width 107 height 11
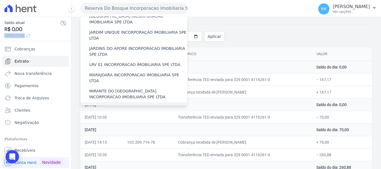
scroll to position [167, 0]
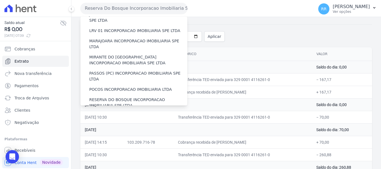
click at [122, 113] on label "RONDONOPOLIS 1 INCORPORAÇÃO IMOBILIÁRIA SPE LTDA" at bounding box center [138, 119] width 98 height 12
click at [0, 0] on input "RONDONOPOLIS 1 INCORPORAÇÃO IMOBILIÁRIA SPE LTDA" at bounding box center [0, 0] width 0 height 0
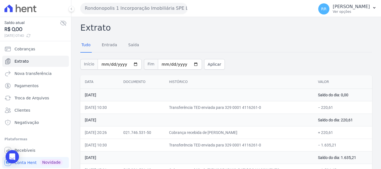
drag, startPoint x: 232, startPoint y: 134, endPoint x: 182, endPoint y: 136, distance: 49.9
click at [232, 134] on td "Cobrança recebida de JUNIO DIAS DOS SANTOS" at bounding box center [238, 132] width 149 height 13
drag, startPoint x: 129, startPoint y: 9, endPoint x: 132, endPoint y: 11, distance: 3.5
click at [129, 9] on button "Rondonopolis 1 Incorporação Imobiliária SPE LTDA" at bounding box center [133, 8] width 107 height 11
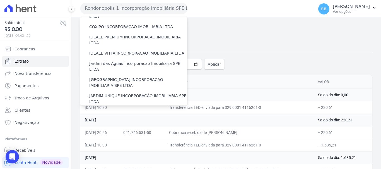
scroll to position [111, 0]
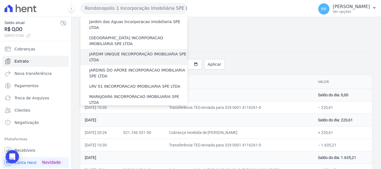
click at [121, 51] on label "JARDIM UNIQUE INCORPORAÇÃO IMOBILIARIA SPE LTDA" at bounding box center [138, 57] width 98 height 12
click at [0, 0] on input "JARDIM UNIQUE INCORPORAÇÃO IMOBILIARIA SPE LTDA" at bounding box center [0, 0] width 0 height 0
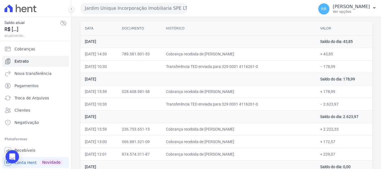
scroll to position [56, 0]
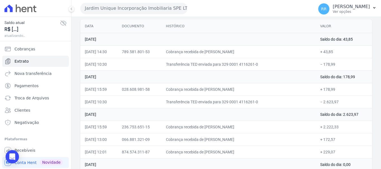
click at [61, 22] on icon at bounding box center [63, 23] width 7 height 7
click at [61, 22] on icon at bounding box center [63, 23] width 6 height 4
click at [153, 12] on button "Jardim Unique Incorporação Imobiliaria SPE LTDA" at bounding box center [133, 8] width 107 height 11
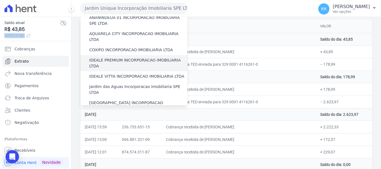
scroll to position [111, 0]
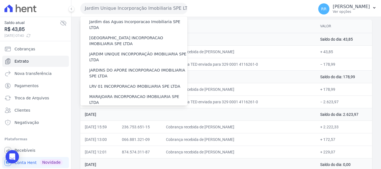
click at [111, 110] on label "MIRANTE DO [GEOGRAPHIC_DATA] INCORPORACAO IMOBILIARIA SPE LTDA" at bounding box center [138, 116] width 98 height 12
click at [0, 0] on input "MIRANTE DO [GEOGRAPHIC_DATA] INCORPORACAO IMOBILIARIA SPE LTDA" at bounding box center [0, 0] width 0 height 0
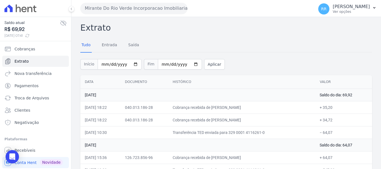
drag, startPoint x: 137, startPoint y: 3, endPoint x: 139, endPoint y: 8, distance: 6.1
click at [137, 2] on div "Mirante Do Rio Verde Incorporacao Imobiliaria SPE LTDA Via Sul Engenharia AGUAS…" at bounding box center [195, 8] width 231 height 17
click at [144, 8] on button "Mirante Do Rio Verde Incorporacao Imobiliaria SPE LTDA" at bounding box center [133, 8] width 107 height 11
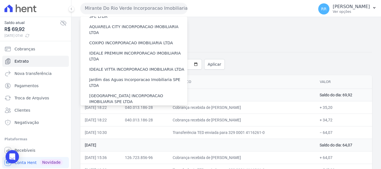
scroll to position [139, 0]
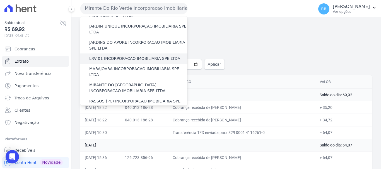
click at [122, 56] on label "LRV 01 INCORPORACAO IMOBILIARIA SPE LTDA" at bounding box center [134, 59] width 91 height 6
click at [0, 0] on input "LRV 01 INCORPORACAO IMOBILIARIA SPE LTDA" at bounding box center [0, 0] width 0 height 0
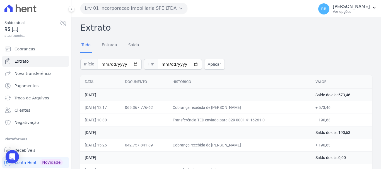
click at [144, 12] on button "Lrv 01 Incorporacao Imobiliaria SPE LTDA" at bounding box center [133, 8] width 107 height 11
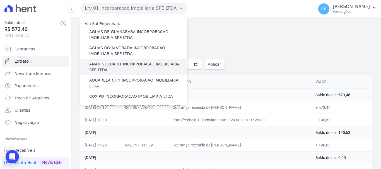
drag, startPoint x: 118, startPoint y: 63, endPoint x: 114, endPoint y: 63, distance: 3.9
click at [118, 63] on label "ANANINDEUA 01 INCORPORACAO IMOBILIARIA SPE LTDA" at bounding box center [138, 67] width 98 height 12
click at [0, 0] on input "ANANINDEUA 01 INCORPORACAO IMOBILIARIA SPE LTDA" at bounding box center [0, 0] width 0 height 0
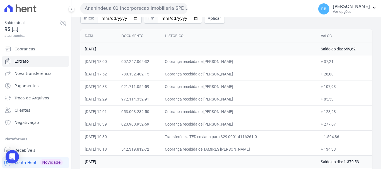
scroll to position [56, 0]
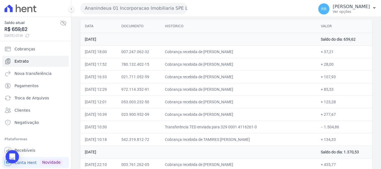
click at [194, 10] on div "Ananindeua 01 Incorporacao Imobiliaria SPE LTDA Via Sul Engenharia AGUAS DE GUA…" at bounding box center [195, 8] width 231 height 17
click at [175, 6] on button "Ananindeua 01 Incorporacao Imobiliaria SPE LTDA" at bounding box center [133, 8] width 107 height 11
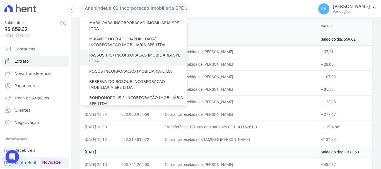
scroll to position [195, 0]
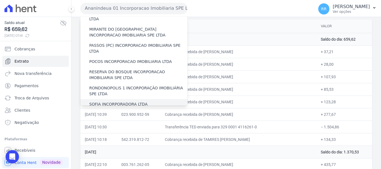
click at [107, 101] on label "SOFIA INCORPORADORA LTDA" at bounding box center [118, 104] width 58 height 6
click at [0, 0] on input "SOFIA INCORPORADORA LTDA" at bounding box center [0, 0] width 0 height 0
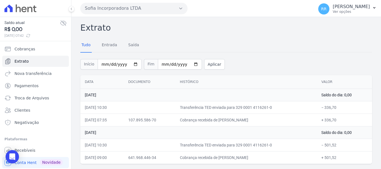
click at [121, 25] on h2 "Extrato" at bounding box center [225, 27] width 291 height 13
click at [126, 9] on button "Sofia Incorporadora LTDA" at bounding box center [133, 8] width 107 height 11
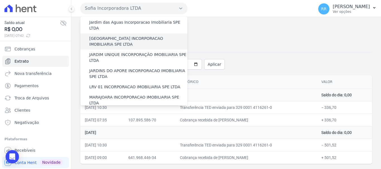
scroll to position [111, 0]
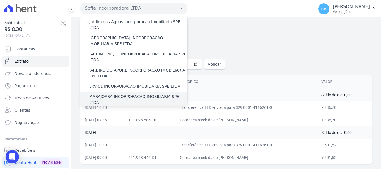
click at [110, 94] on label "MARAJOARA INCORPORACAO IMOBILIARIA SPE LTDA" at bounding box center [138, 100] width 98 height 12
click at [0, 0] on input "MARAJOARA INCORPORACAO IMOBILIARIA SPE LTDA" at bounding box center [0, 0] width 0 height 0
click at [110, 94] on label "MARAJOARA INCORPORACAO IMOBILIARIA SPE LTDA" at bounding box center [138, 100] width 98 height 12
click at [0, 0] on input "MARAJOARA INCORPORACAO IMOBILIARIA SPE LTDA" at bounding box center [0, 0] width 0 height 0
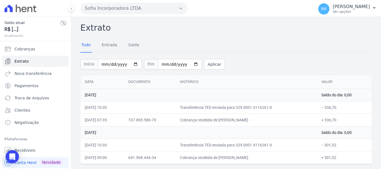
drag, startPoint x: 109, startPoint y: 9, endPoint x: 114, endPoint y: 14, distance: 6.9
click at [110, 9] on button "Sofia Incorporadora LTDA" at bounding box center [133, 8] width 107 height 11
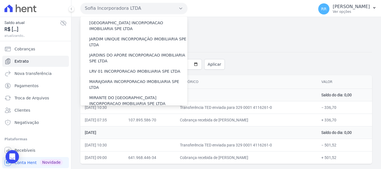
scroll to position [139, 0]
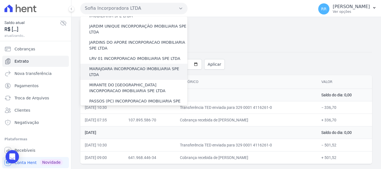
click at [111, 66] on label "MARAJOARA INCORPORACAO IMOBILIARIA SPE LTDA" at bounding box center [138, 72] width 98 height 12
click at [0, 0] on input "MARAJOARA INCORPORACAO IMOBILIARIA SPE LTDA" at bounding box center [0, 0] width 0 height 0
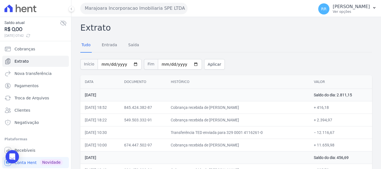
click at [214, 144] on td "Cobrança recebida de WALTER FERREIRA DA SILVA FILHO" at bounding box center [237, 145] width 143 height 13
drag, startPoint x: 216, startPoint y: 144, endPoint x: 271, endPoint y: 149, distance: 55.7
click at [280, 148] on td "Cobrança recebida de WALTER FERREIRA DA SILVA FILHO" at bounding box center [237, 145] width 143 height 13
copy td "WALTER FERREIRA DA SILVA FILHO"
click at [220, 46] on div "Tudo Entrada Saída" at bounding box center [225, 45] width 291 height 14
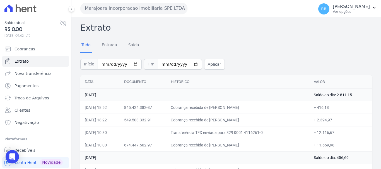
click at [103, 6] on button "Marajoara Incorporacao Imobiliaria SPE LTDA" at bounding box center [133, 8] width 107 height 11
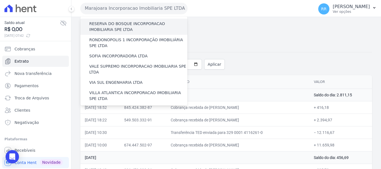
scroll to position [188, 0]
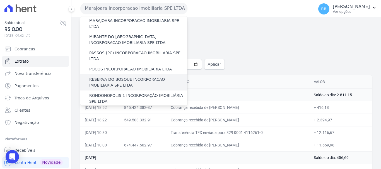
click at [122, 77] on label "RESERVA DO BOSQUE INCORPORACAO IMOBILIARIA SPE LTDA" at bounding box center [138, 83] width 98 height 12
click at [0, 0] on input "RESERVA DO BOSQUE INCORPORACAO IMOBILIARIA SPE LTDA" at bounding box center [0, 0] width 0 height 0
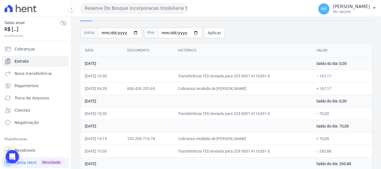
scroll to position [0, 0]
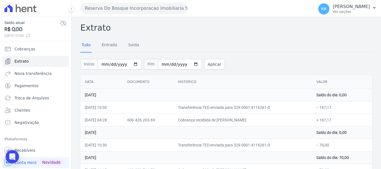
click at [129, 8] on button "Reserva Do Bosque Incorporacao Imobiliaria SPE LTDA" at bounding box center [133, 8] width 107 height 11
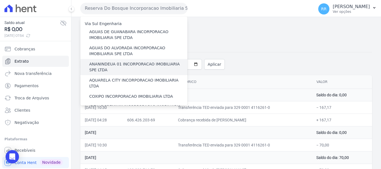
click at [105, 64] on label "ANANINDEUA 01 INCORPORACAO IMOBILIARIA SPE LTDA" at bounding box center [138, 67] width 98 height 12
click at [0, 0] on input "ANANINDEUA 01 INCORPORACAO IMOBILIARIA SPE LTDA" at bounding box center [0, 0] width 0 height 0
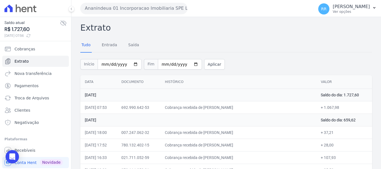
click at [143, 5] on button "Ananindeua 01 Incorporacao Imobiliaria SPE LTDA" at bounding box center [133, 8] width 107 height 11
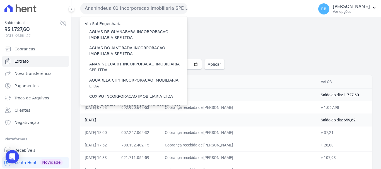
click at [143, 5] on button "Ananindeua 01 Incorporacao Imobiliaria SPE LTDA" at bounding box center [133, 8] width 107 height 11
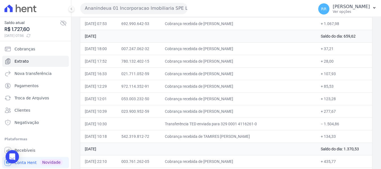
scroll to position [84, 0]
drag, startPoint x: 215, startPoint y: 98, endPoint x: 295, endPoint y: 98, distance: 79.4
click at [295, 98] on td "Cobrança recebida de [PERSON_NAME]" at bounding box center [238, 99] width 156 height 13
copy td "PEDRO HENRIQUE BAIA COUTINHO"
click at [232, 90] on td "Cobrança recebida de [PERSON_NAME]" at bounding box center [238, 86] width 156 height 13
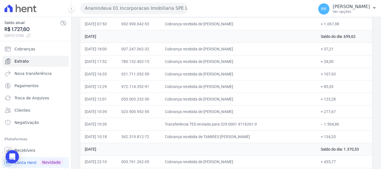
drag, startPoint x: 217, startPoint y: 86, endPoint x: 274, endPoint y: 86, distance: 57.4
click at [274, 86] on td "Cobrança recebida de [PERSON_NAME]" at bounding box center [238, 86] width 156 height 13
drag, startPoint x: 220, startPoint y: 87, endPoint x: 218, endPoint y: 88, distance: 3.0
click at [220, 87] on td "Cobrança recebida de [PERSON_NAME]" at bounding box center [238, 86] width 156 height 13
drag, startPoint x: 216, startPoint y: 87, endPoint x: 282, endPoint y: 86, distance: 66.1
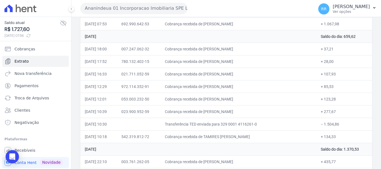
click at [282, 86] on td "Cobrança recebida de [PERSON_NAME]" at bounding box center [238, 86] width 156 height 13
copy td "CAIO VICTOR FERNANDES VIEIRA"
drag, startPoint x: 163, startPoint y: 35, endPoint x: 134, endPoint y: 53, distance: 33.8
click at [163, 35] on td "[DATE]" at bounding box center [198, 36] width 236 height 13
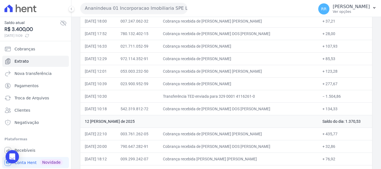
scroll to position [84, 0]
